Goal: Information Seeking & Learning: Learn about a topic

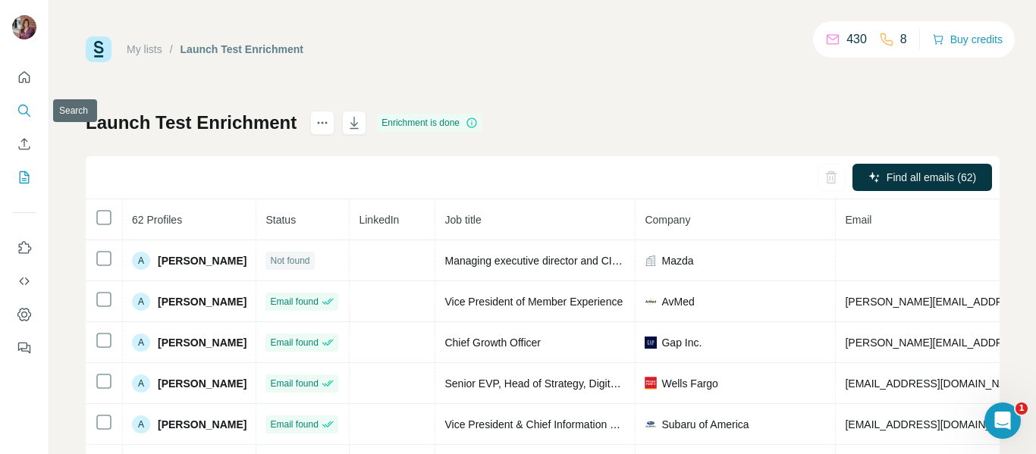
click at [20, 116] on icon "Search" at bounding box center [24, 110] width 15 height 15
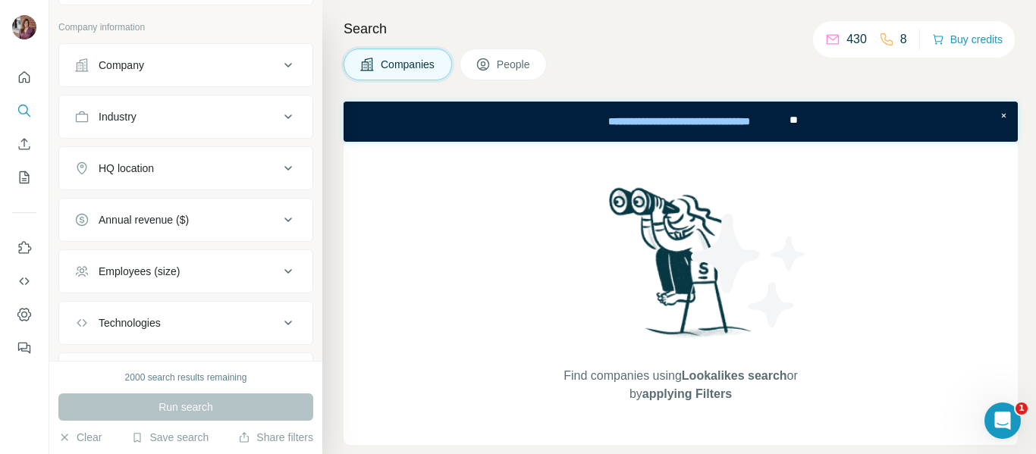
scroll to position [156, 0]
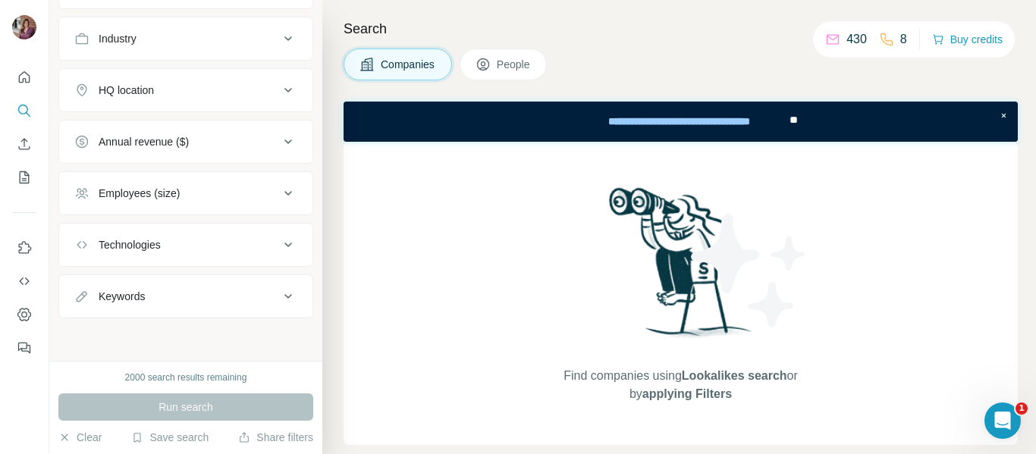
click at [497, 74] on button "People" at bounding box center [503, 65] width 88 height 32
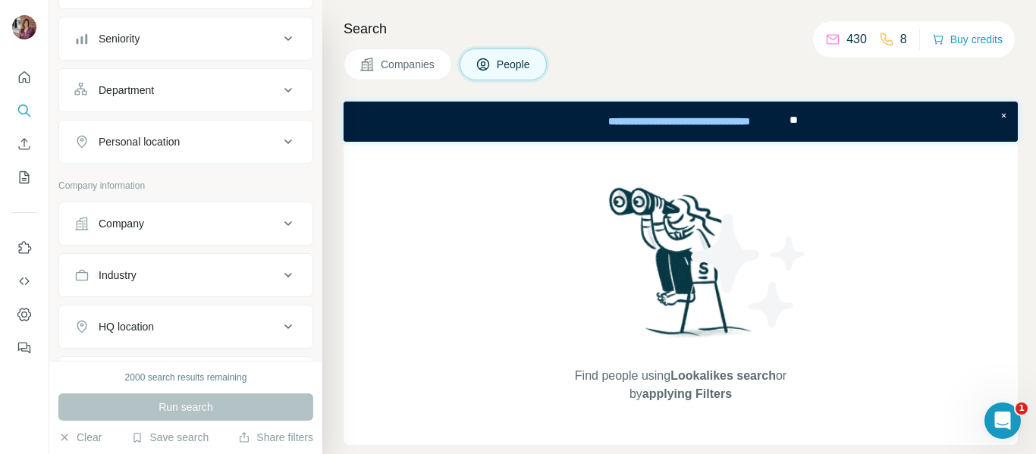
scroll to position [53, 0]
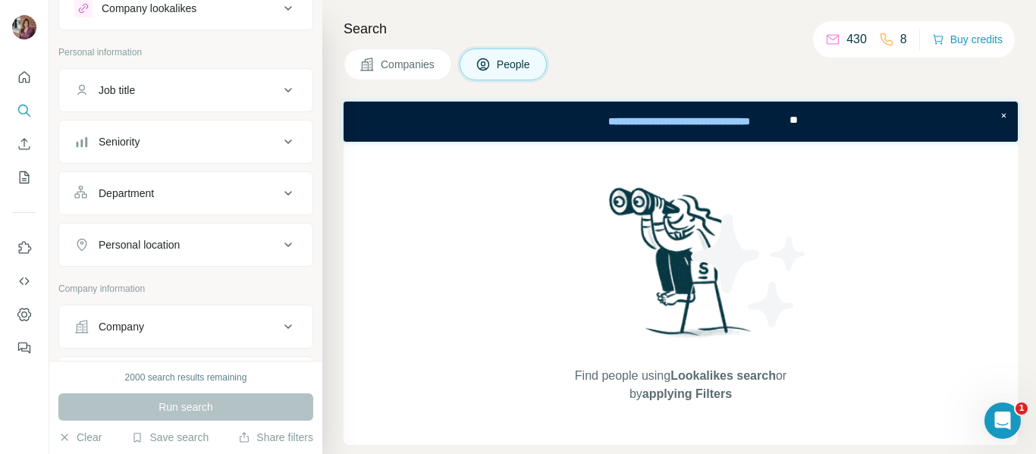
click at [140, 261] on button "Personal location" at bounding box center [185, 245] width 253 height 36
click at [141, 284] on input "text" at bounding box center [185, 282] width 223 height 27
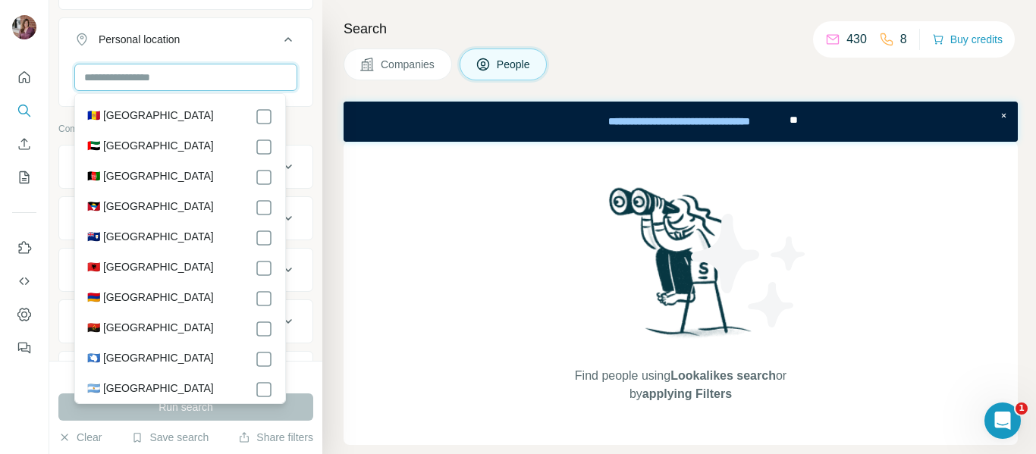
scroll to position [259, 0]
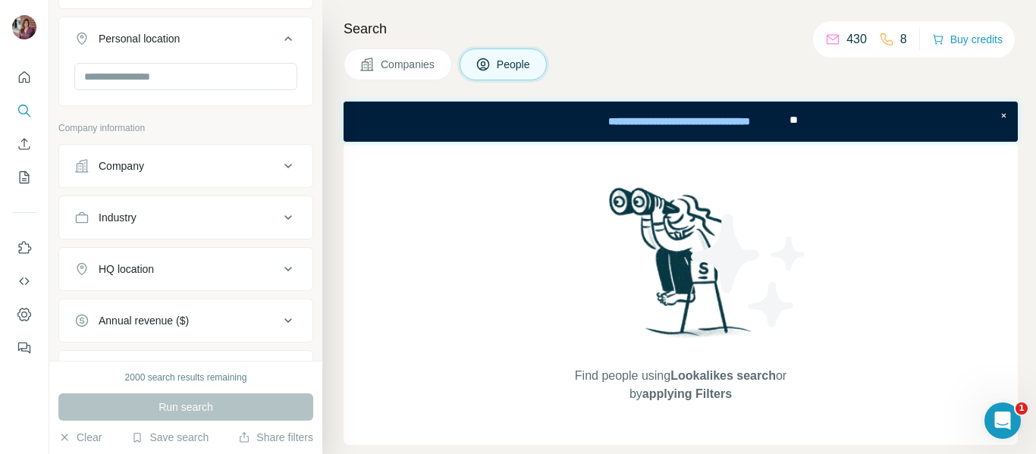
click at [306, 235] on div "New search Hide Company lookalikes Personal information Job title Seniority Dep…" at bounding box center [185, 180] width 273 height 361
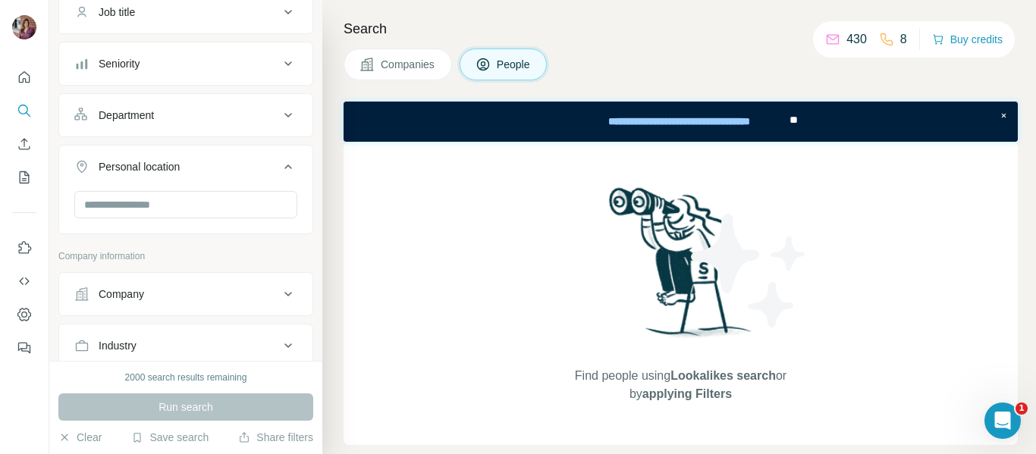
scroll to position [189, 0]
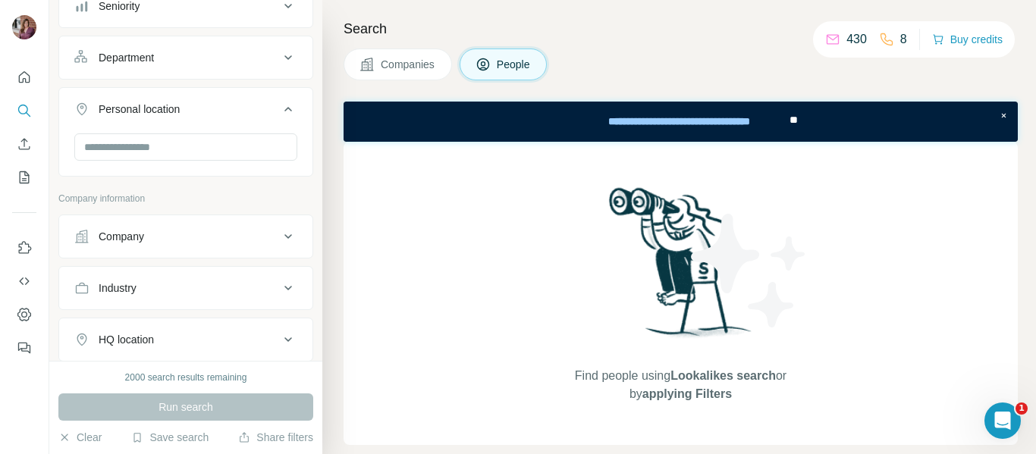
click at [173, 235] on div "Company" at bounding box center [176, 236] width 205 height 15
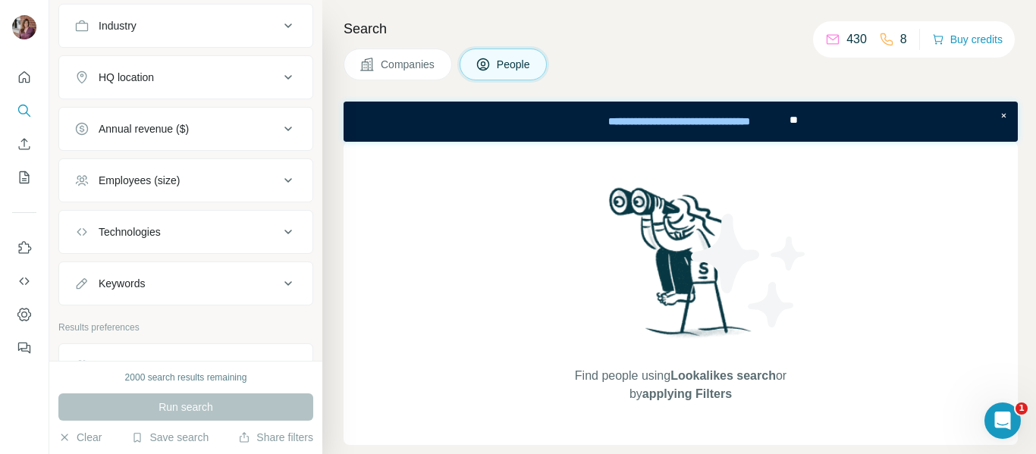
scroll to position [452, 0]
click at [158, 176] on div "Employees (size)" at bounding box center [139, 179] width 81 height 15
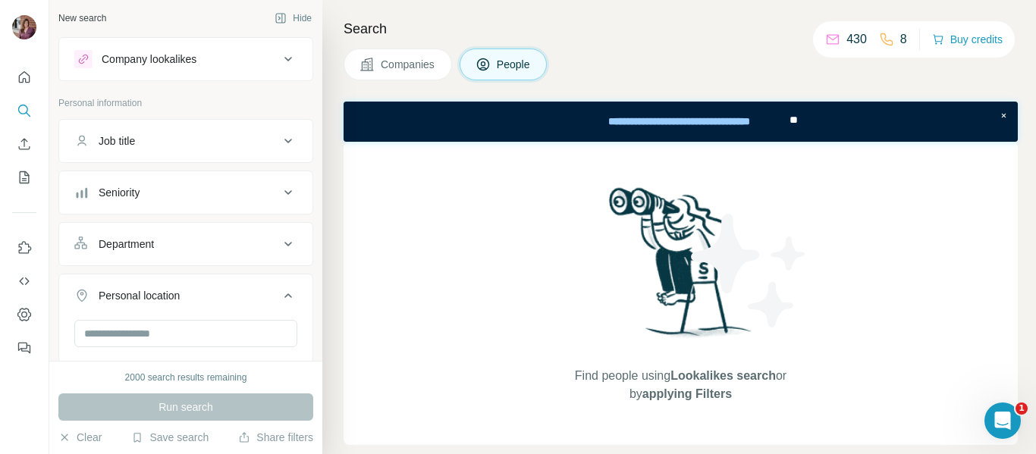
scroll to position [0, 0]
click at [183, 102] on p "Personal information" at bounding box center [185, 106] width 255 height 14
click at [124, 100] on p "Personal information" at bounding box center [185, 106] width 255 height 14
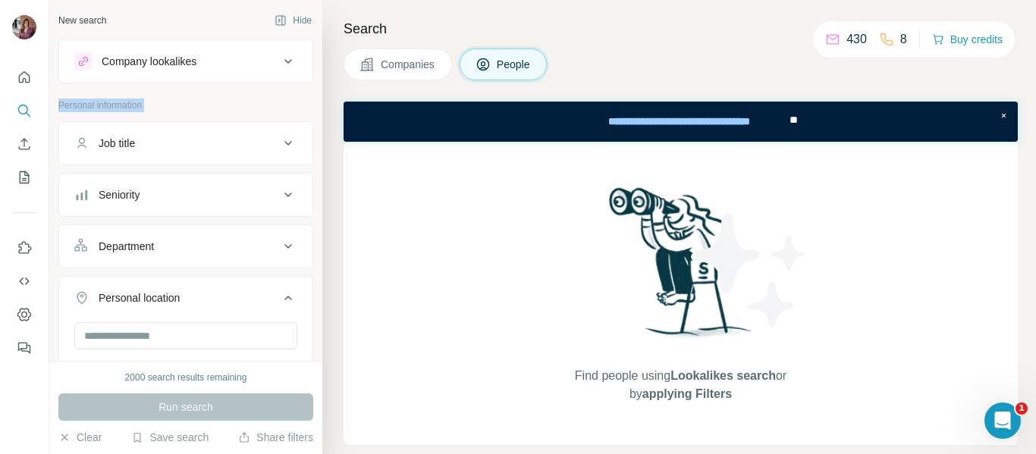
scroll to position [8, 0]
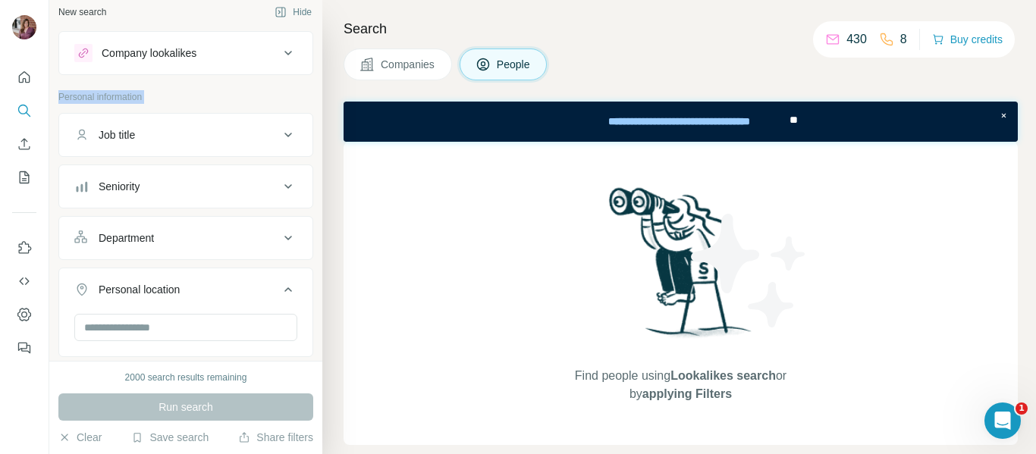
click at [401, 73] on button "Companies" at bounding box center [397, 65] width 108 height 32
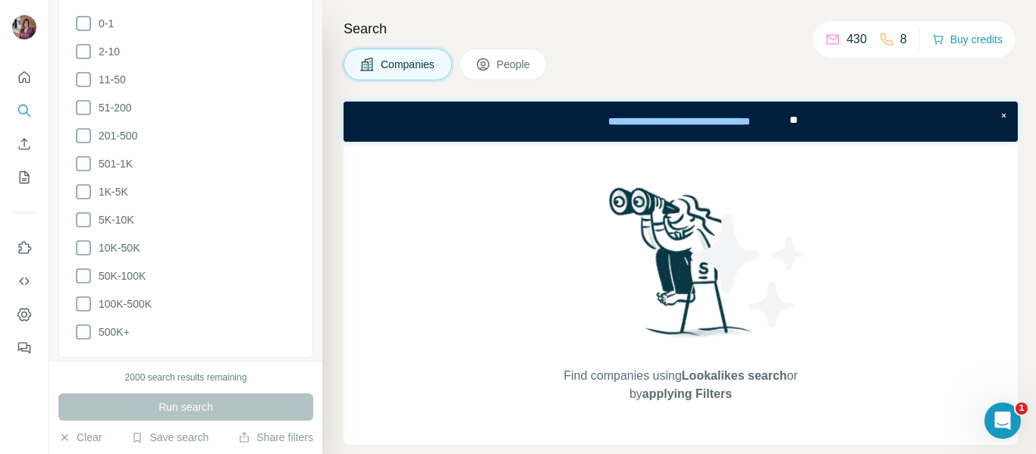
scroll to position [362, 0]
click at [84, 238] on icon at bounding box center [83, 245] width 18 height 18
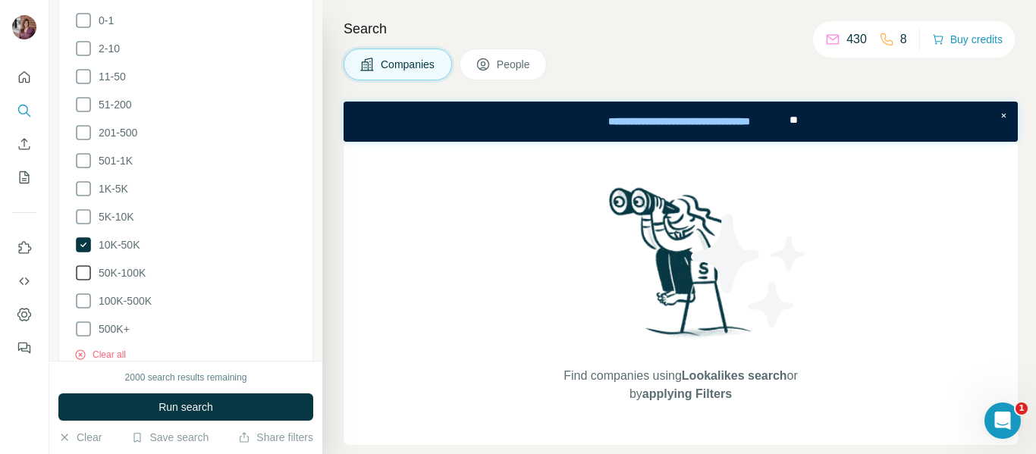
click at [81, 264] on icon at bounding box center [83, 273] width 18 height 18
click at [83, 292] on icon at bounding box center [83, 301] width 18 height 18
click at [83, 322] on icon at bounding box center [83, 329] width 18 height 18
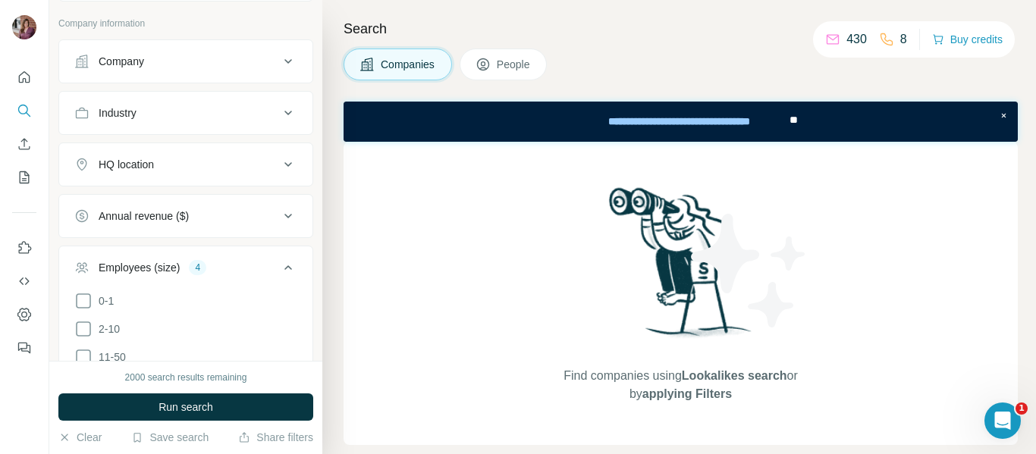
scroll to position [81, 0]
click at [195, 161] on div "HQ location" at bounding box center [176, 165] width 205 height 15
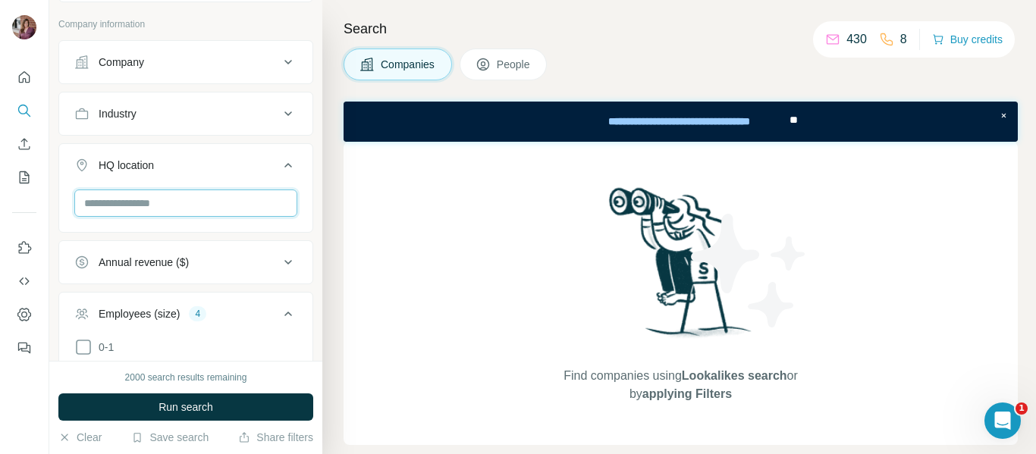
click at [179, 201] on input "text" at bounding box center [185, 203] width 223 height 27
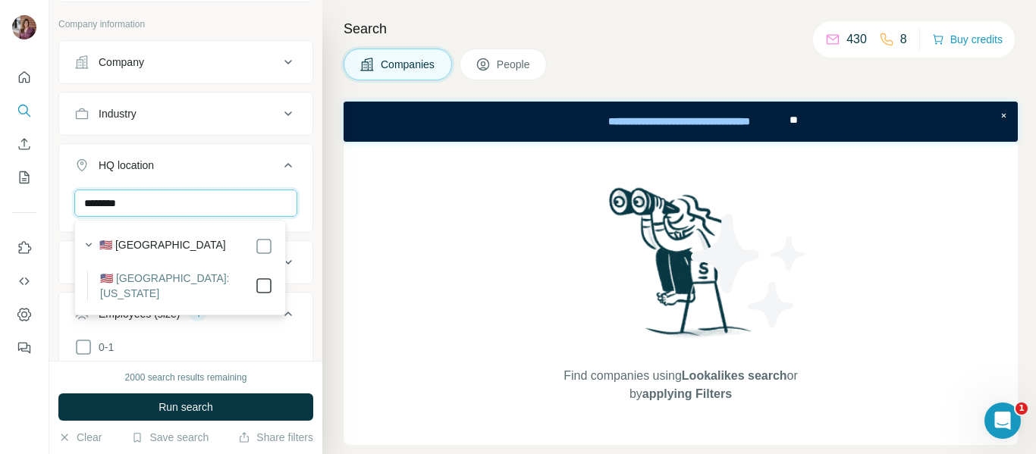
type input "********"
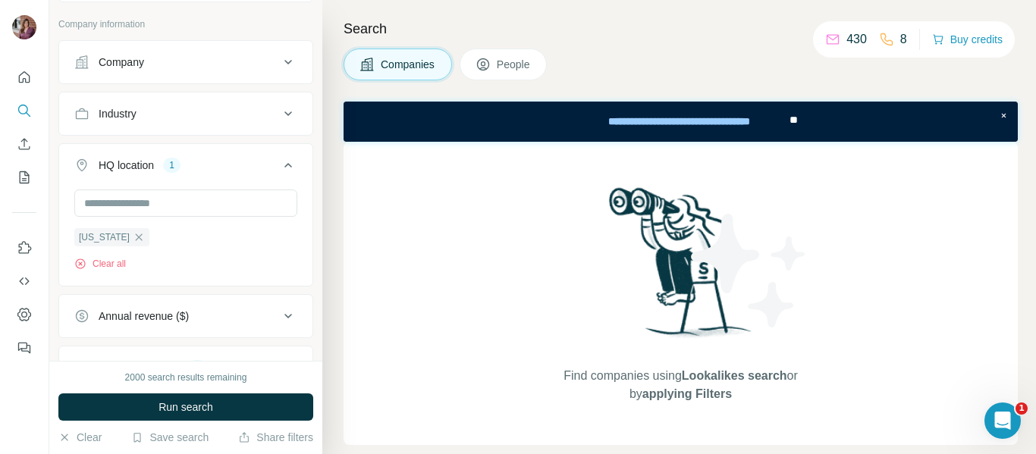
click at [300, 207] on div "[US_STATE] Clear all" at bounding box center [185, 236] width 253 height 93
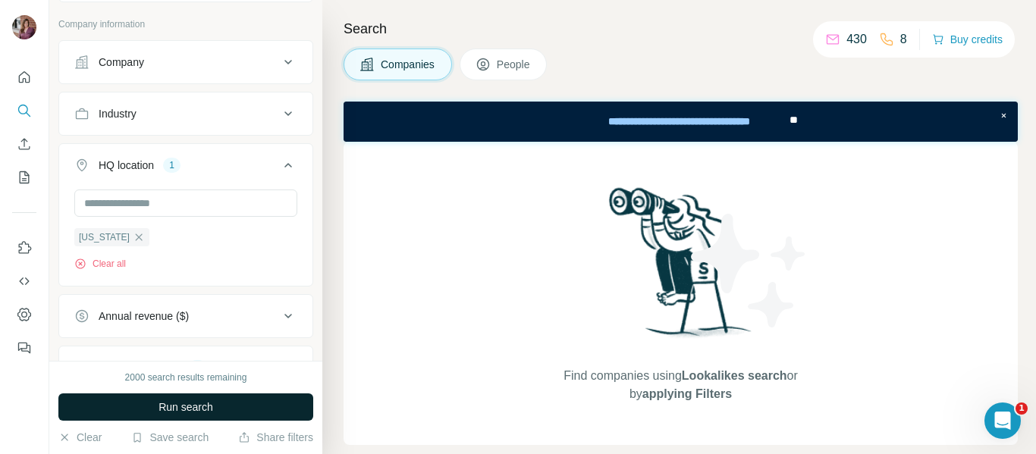
click at [184, 409] on span "Run search" at bounding box center [185, 407] width 55 height 15
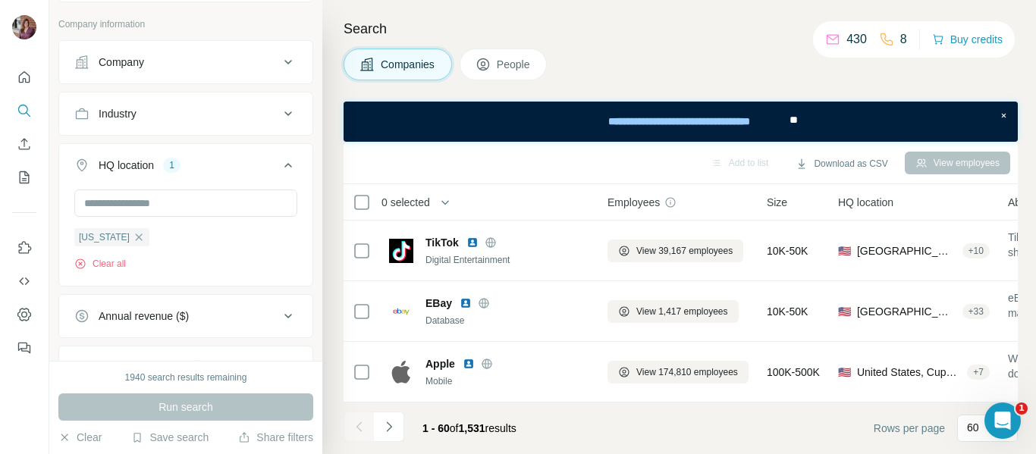
click at [518, 77] on button "People" at bounding box center [503, 65] width 88 height 32
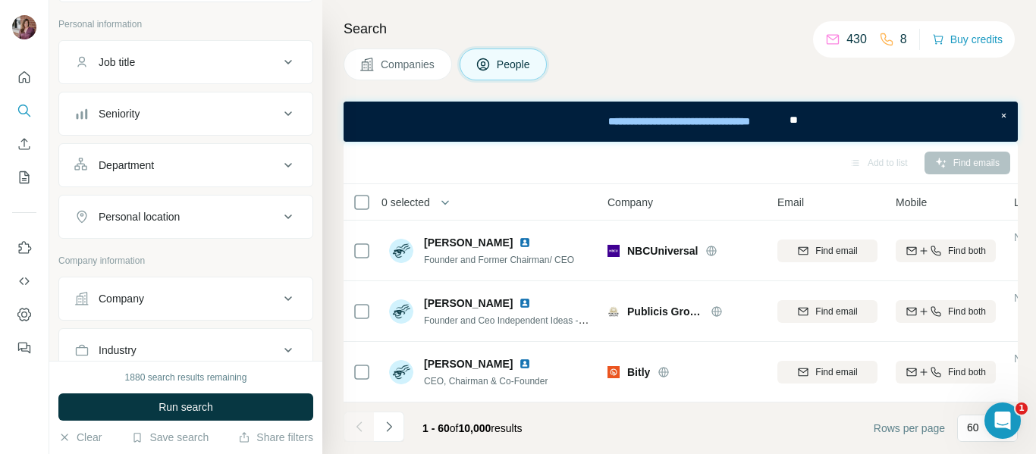
click at [218, 220] on div "Personal location" at bounding box center [176, 216] width 205 height 15
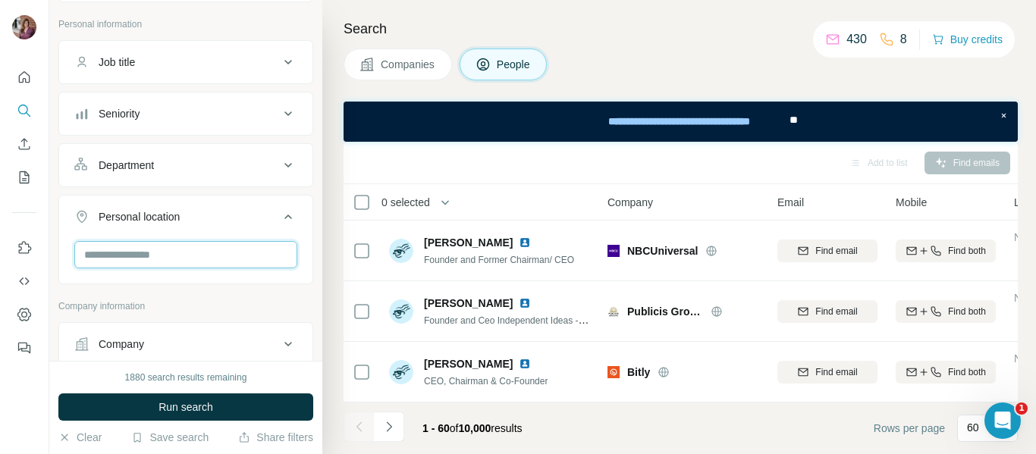
click at [209, 250] on input "text" at bounding box center [185, 254] width 223 height 27
type input "*"
click at [309, 245] on div "New search Hide Company lookalikes Personal information Job title Seniority Dep…" at bounding box center [185, 180] width 273 height 361
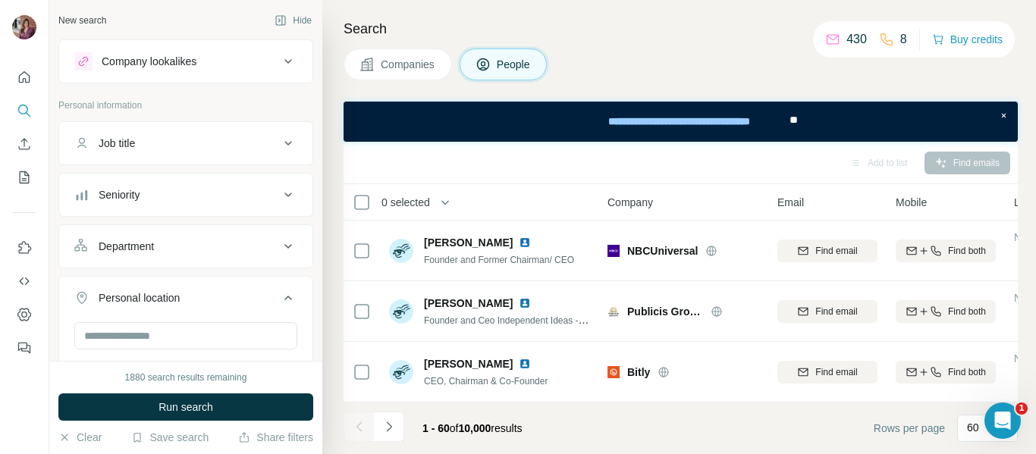
click at [225, 190] on div "Seniority" at bounding box center [176, 194] width 205 height 15
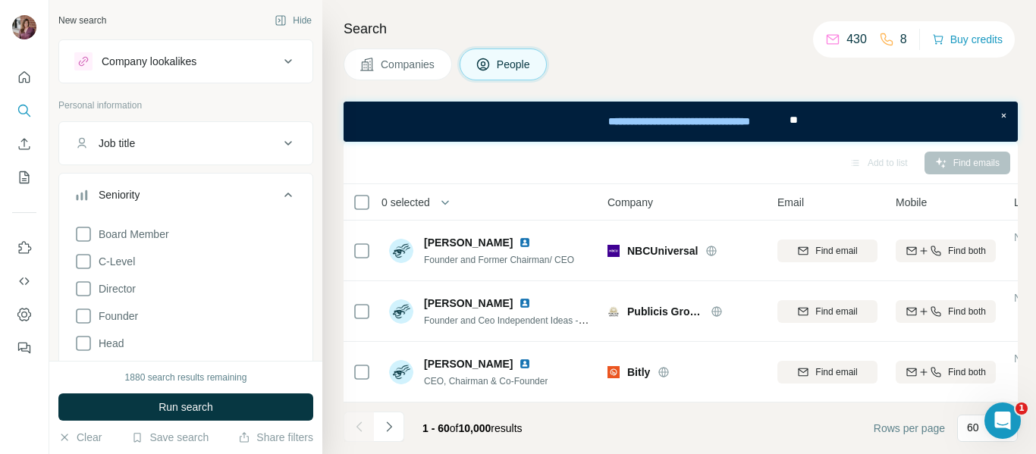
click at [212, 142] on div "Job title" at bounding box center [176, 143] width 205 height 15
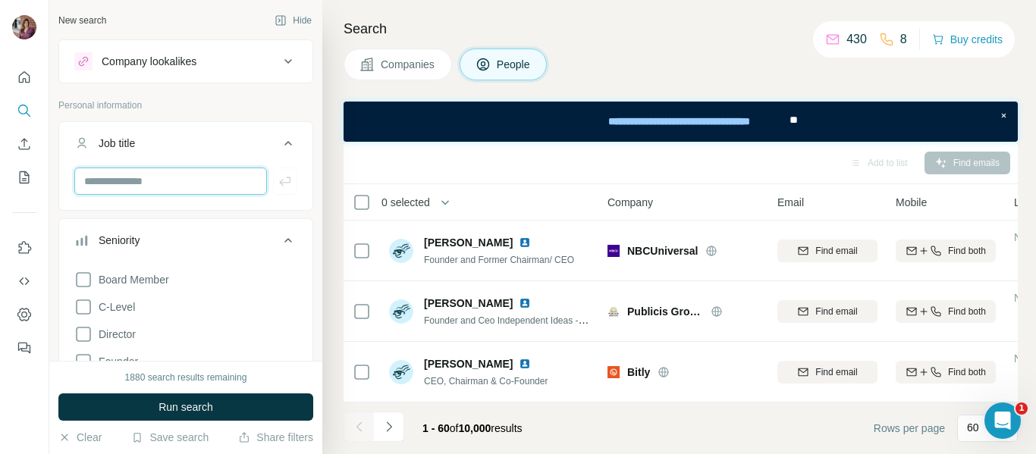
click at [182, 188] on input "text" at bounding box center [170, 181] width 193 height 27
click at [409, 70] on span "Companies" at bounding box center [408, 64] width 55 height 15
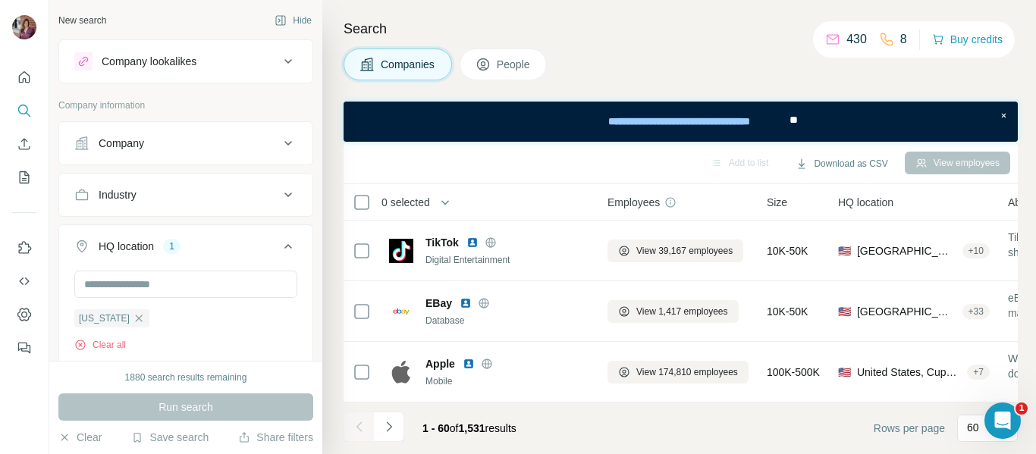
click at [409, 70] on span "Companies" at bounding box center [408, 64] width 55 height 15
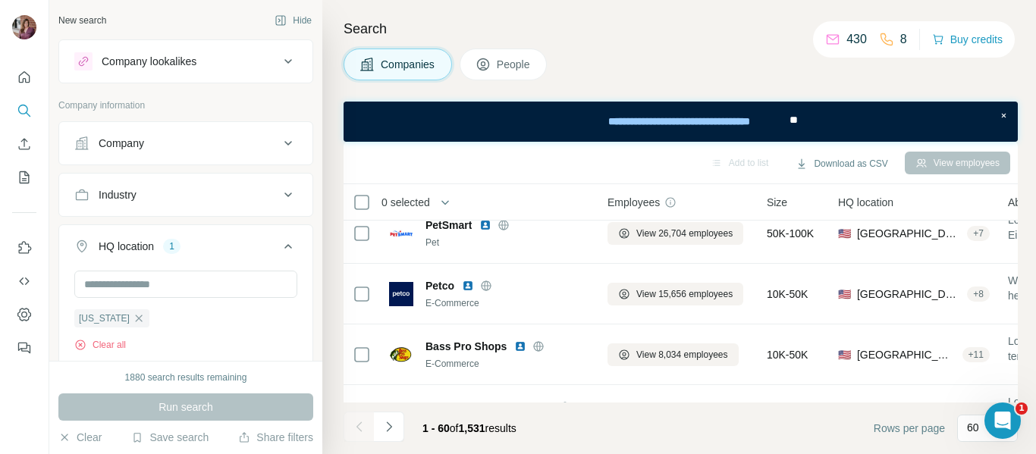
scroll to position [3465, 0]
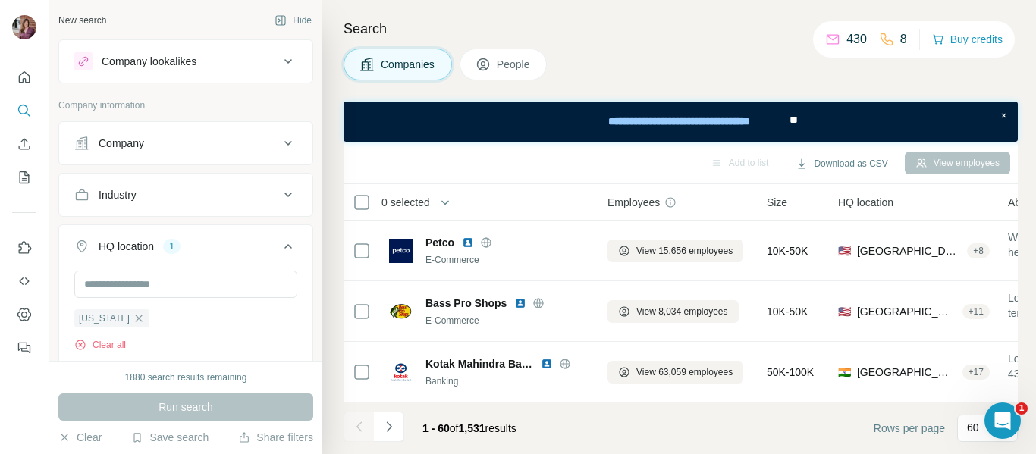
click at [865, 205] on span "HQ location" at bounding box center [865, 202] width 55 height 15
click at [506, 174] on div "Add to list Download as CSV View employees" at bounding box center [680, 162] width 659 height 27
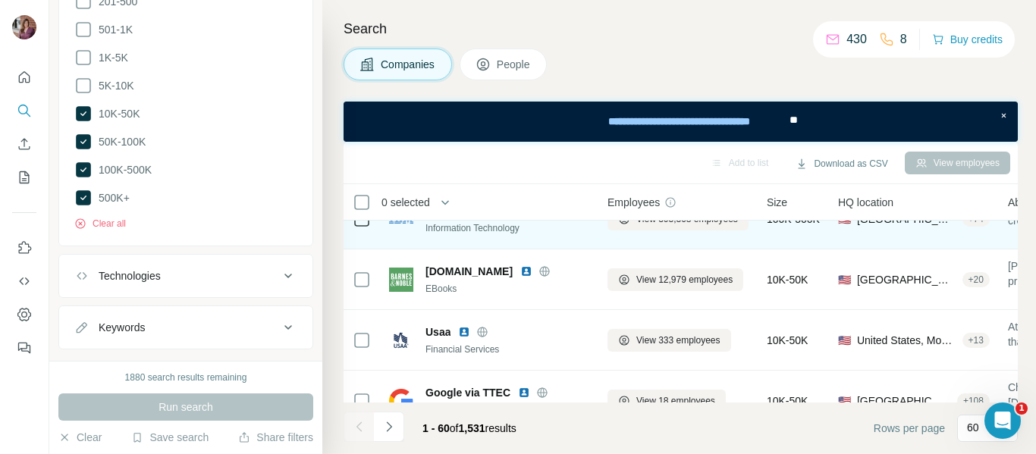
scroll to position [2337, 0]
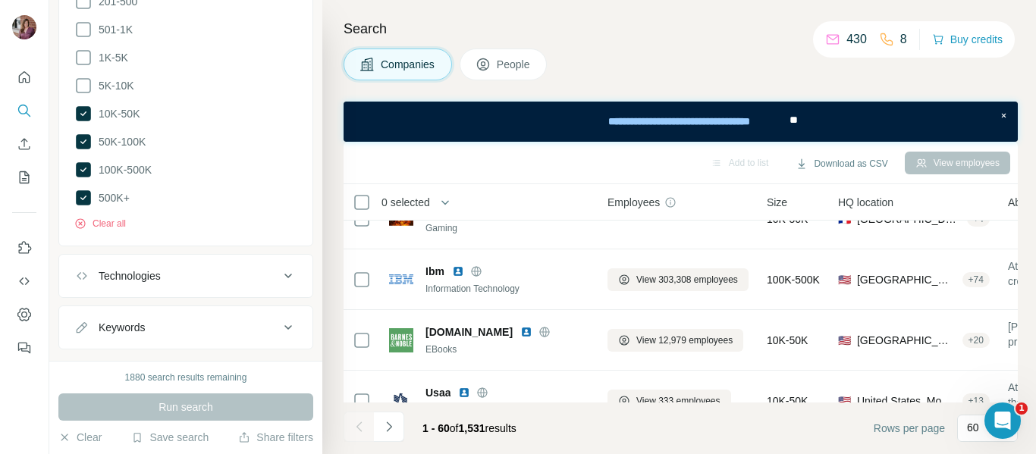
click at [951, 163] on div "View employees" at bounding box center [957, 163] width 105 height 23
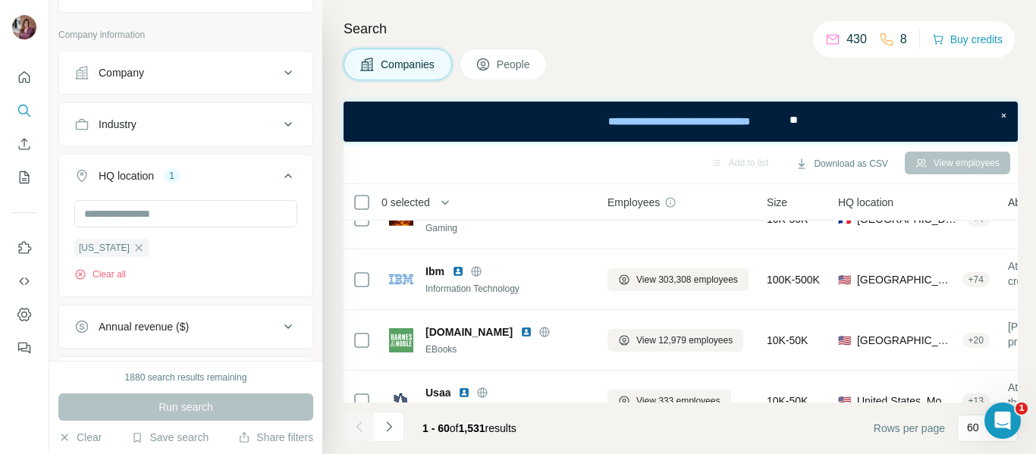
scroll to position [0, 0]
